Goal: Task Accomplishment & Management: Use online tool/utility

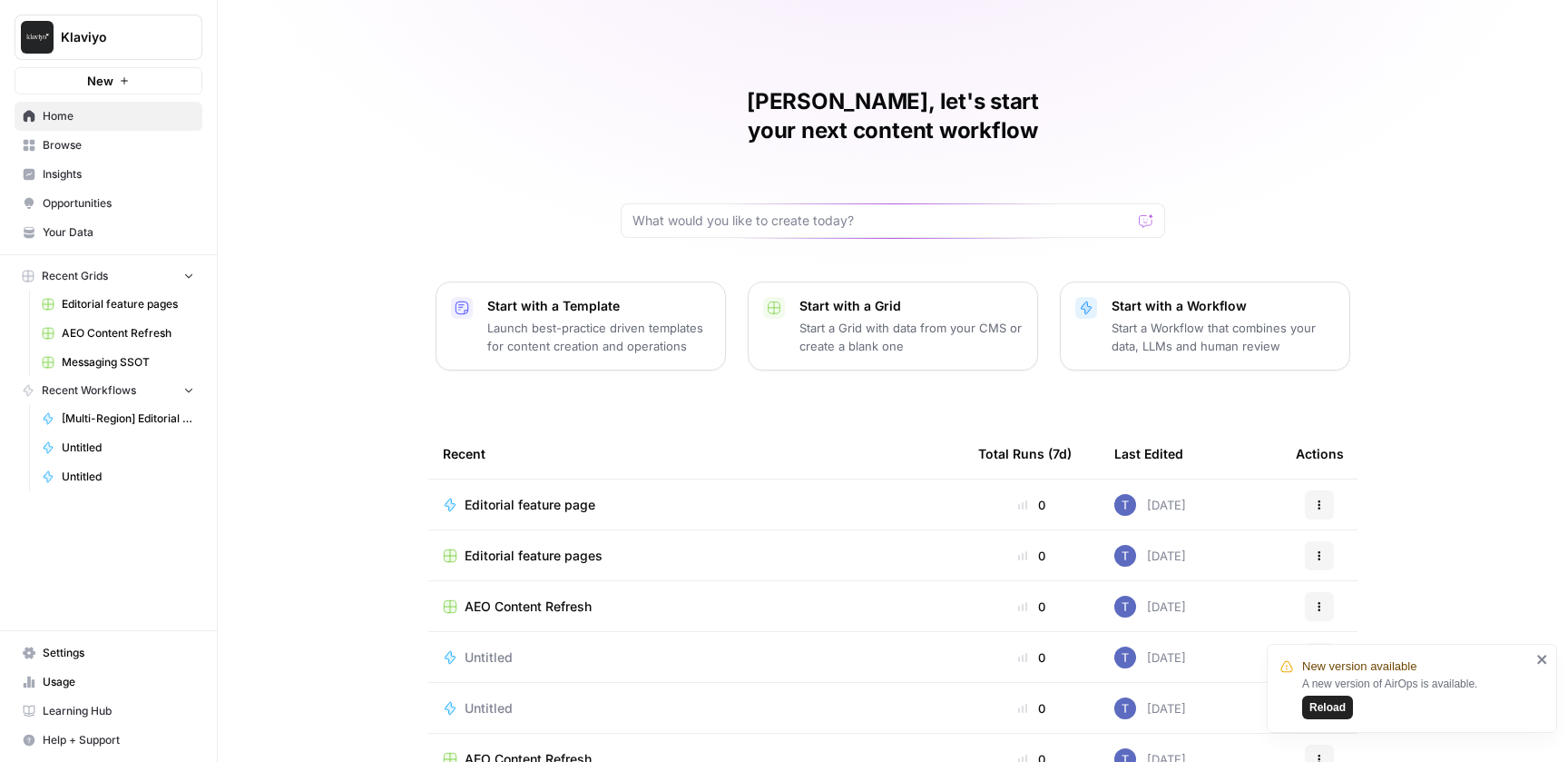
click at [105, 337] on span "AEO Content Refresh" at bounding box center [127, 334] width 133 height 17
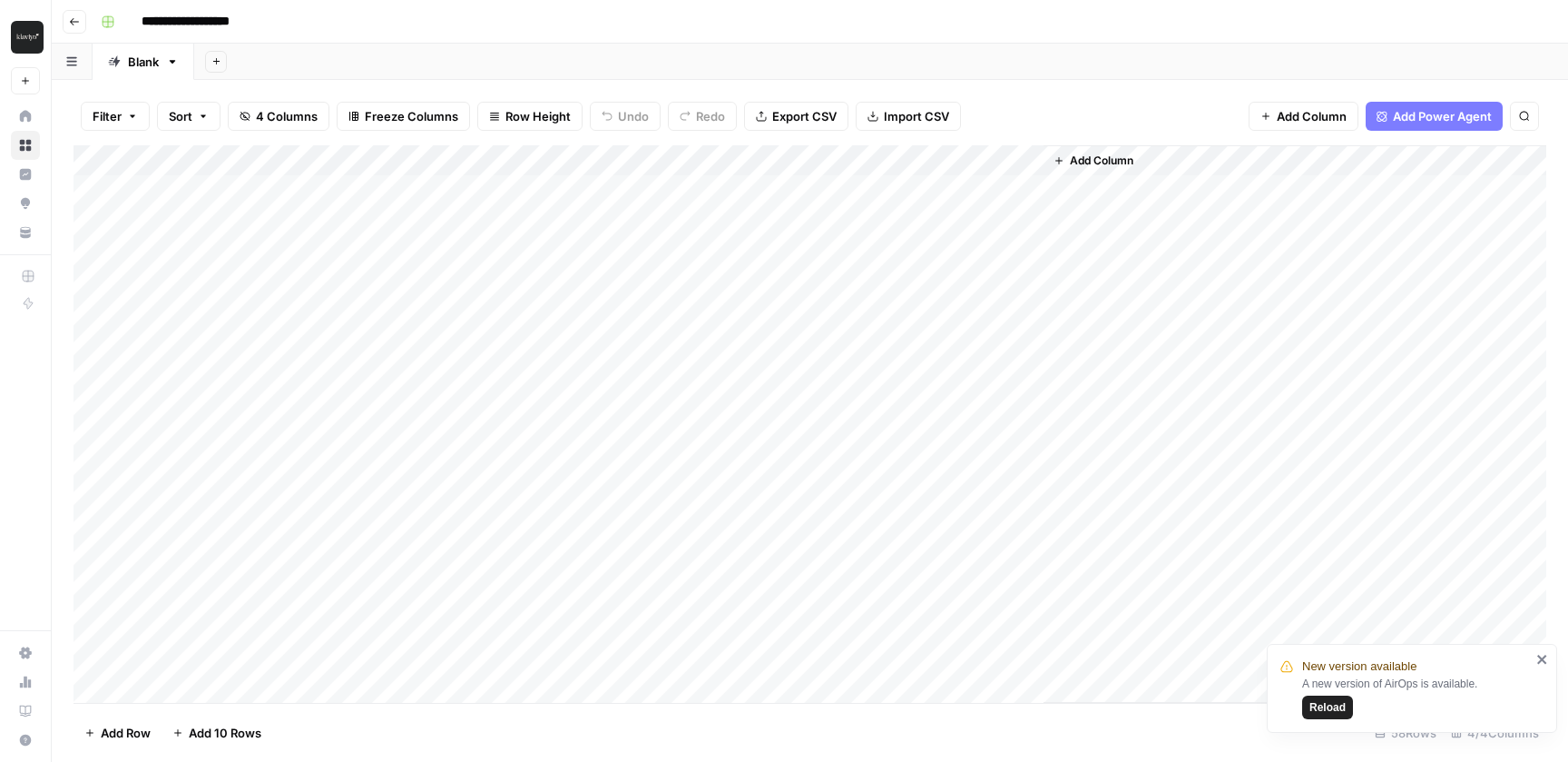
click at [1037, 102] on div "Filter Sort 4 Columns Freeze Columns Row Height Undo Redo Export CSV Import CSV…" at bounding box center [809, 116] width 1473 height 58
click at [845, 186] on div "Add Column" at bounding box center [809, 424] width 1473 height 558
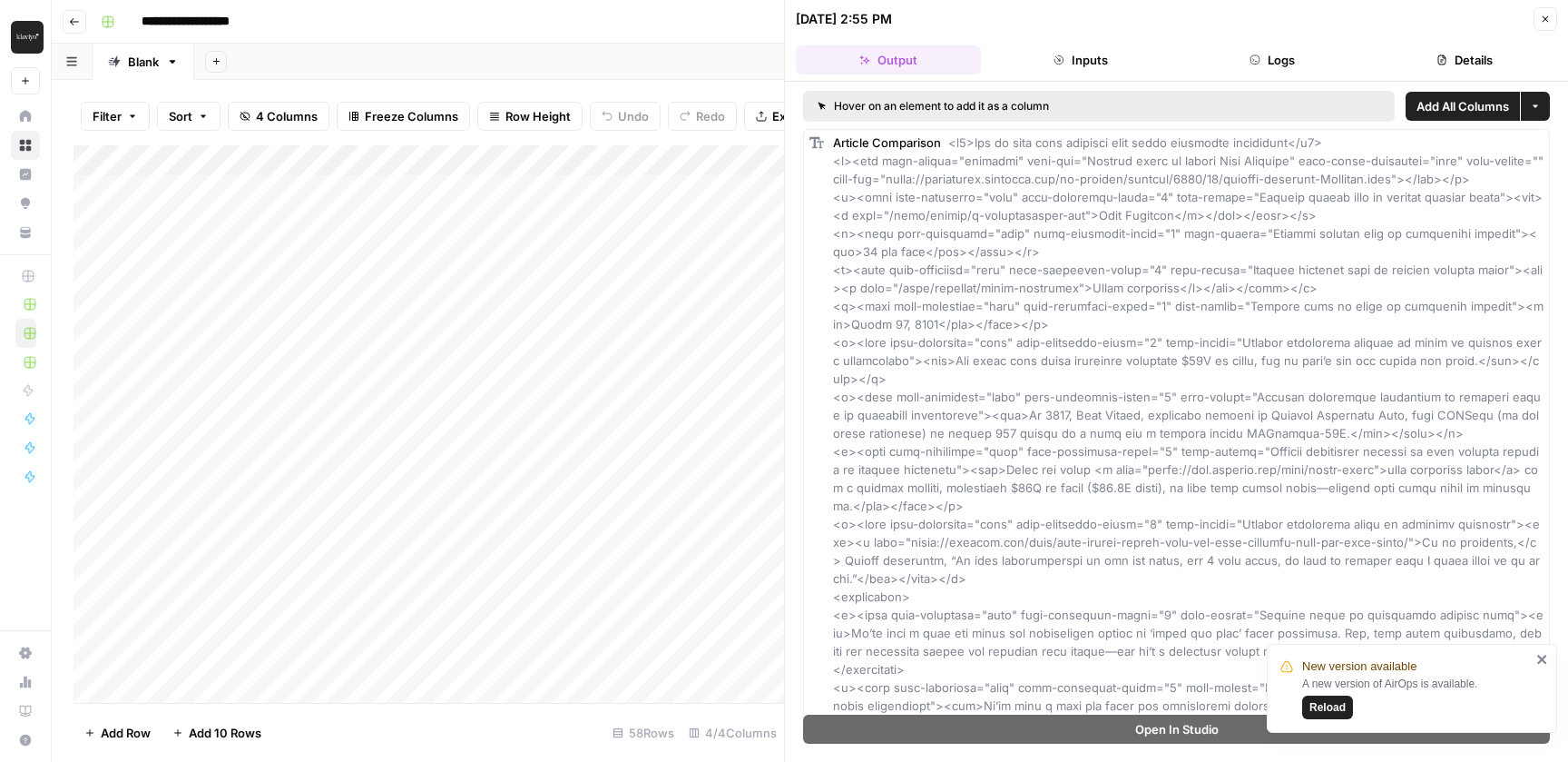
click at [1271, 64] on button "Logs" at bounding box center [1273, 61] width 185 height 29
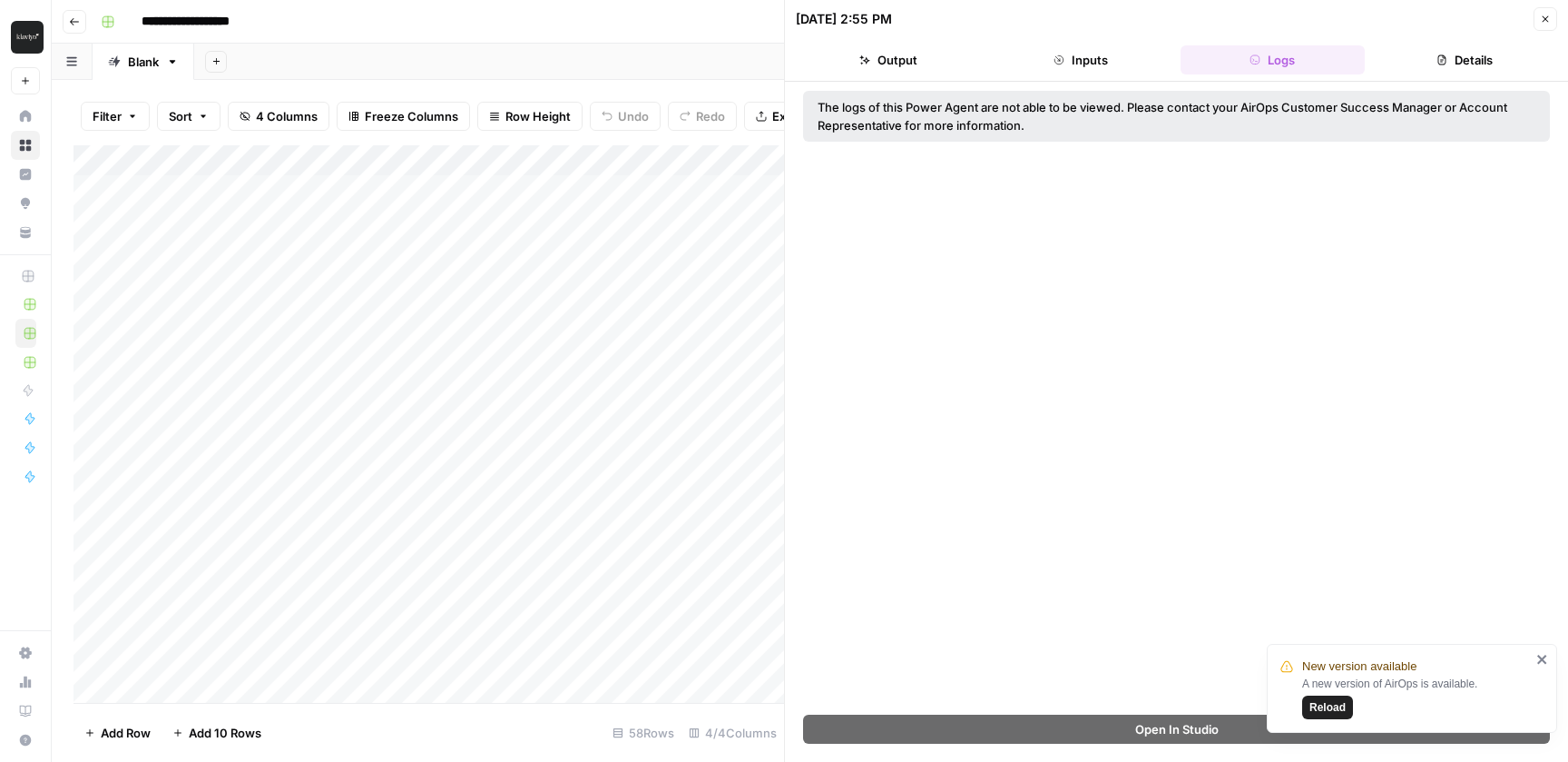
click at [1351, 704] on button "Reload" at bounding box center [1327, 708] width 50 height 24
